Goal: Obtain resource: Download file/media

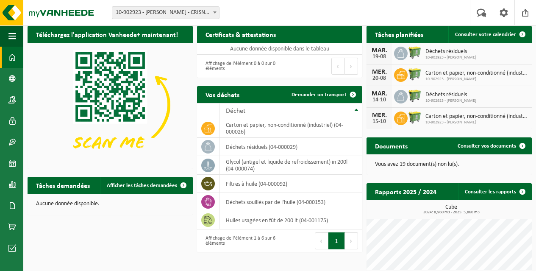
scroll to position [36, 0]
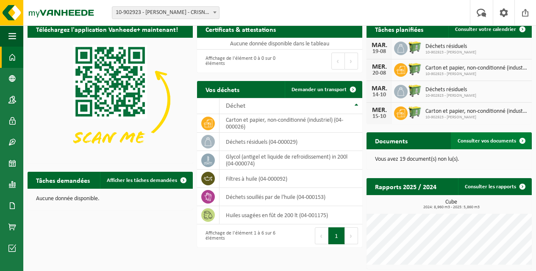
click at [473, 140] on span "Consulter vos documents" at bounding box center [486, 141] width 58 height 6
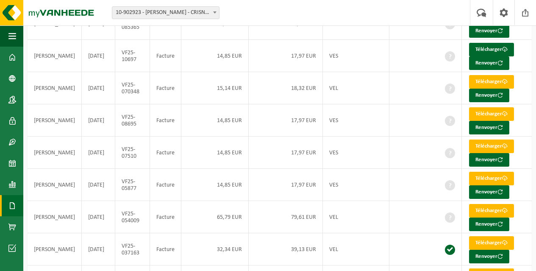
scroll to position [131, 0]
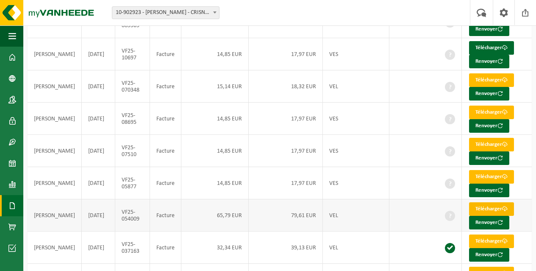
click at [477, 202] on link "Télécharger" at bounding box center [491, 209] width 45 height 14
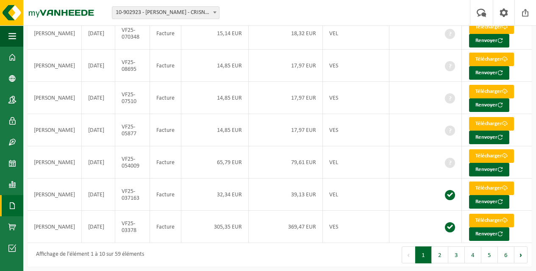
scroll to position [0, 0]
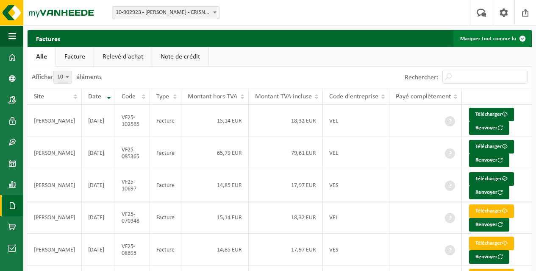
click at [520, 39] on span at bounding box center [522, 38] width 17 height 17
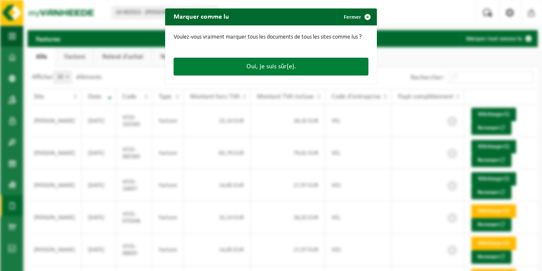
click at [271, 67] on button "Oui, je suis sûr(e)." at bounding box center [271, 67] width 195 height 18
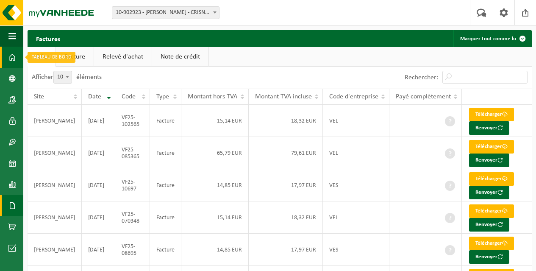
click at [10, 58] on span at bounding box center [12, 57] width 8 height 21
